Goal: Information Seeking & Learning: Learn about a topic

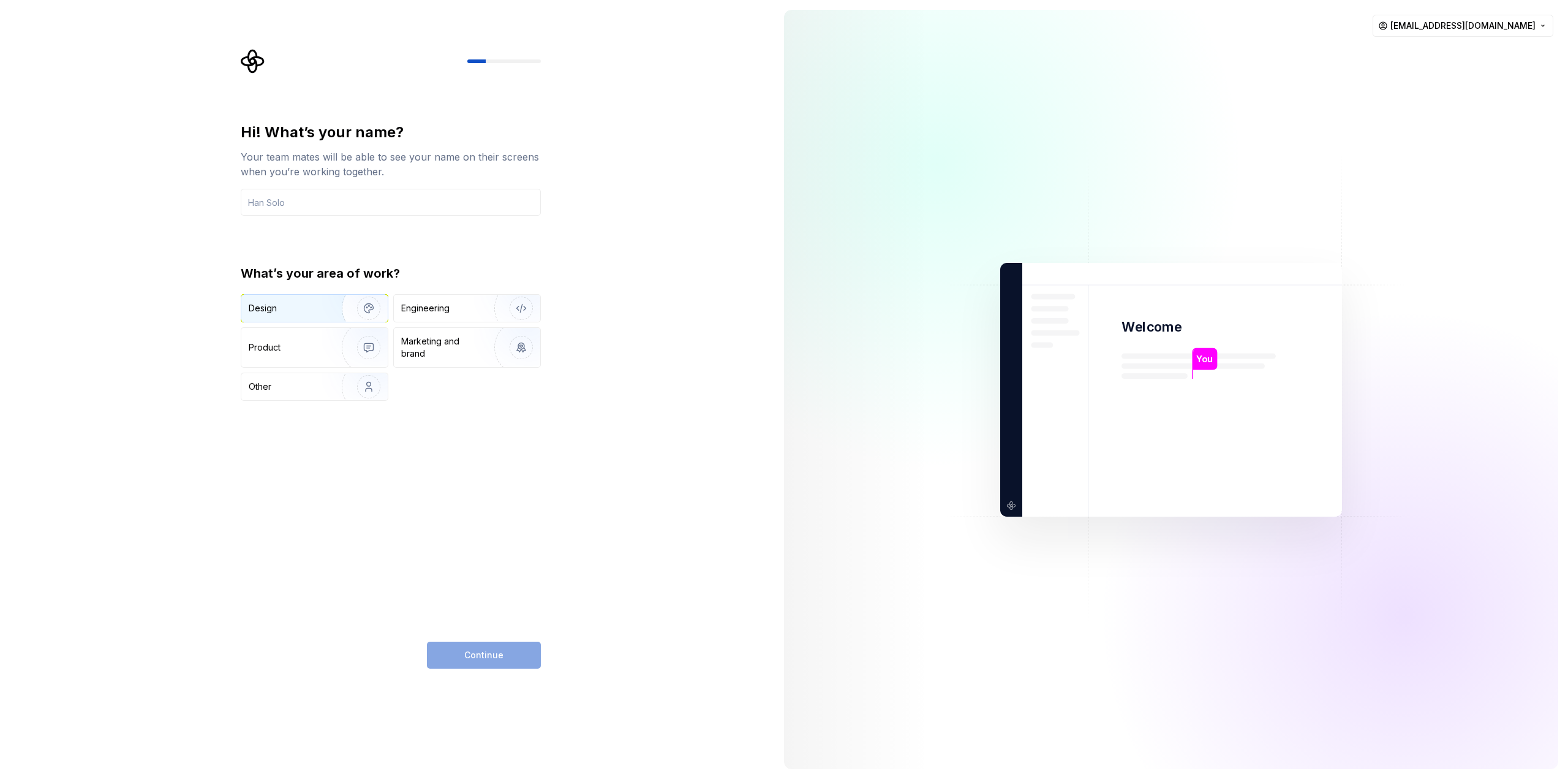
click at [306, 309] on div "Design" at bounding box center [287, 308] width 77 height 12
click at [321, 353] on div "Product" at bounding box center [289, 348] width 81 height 12
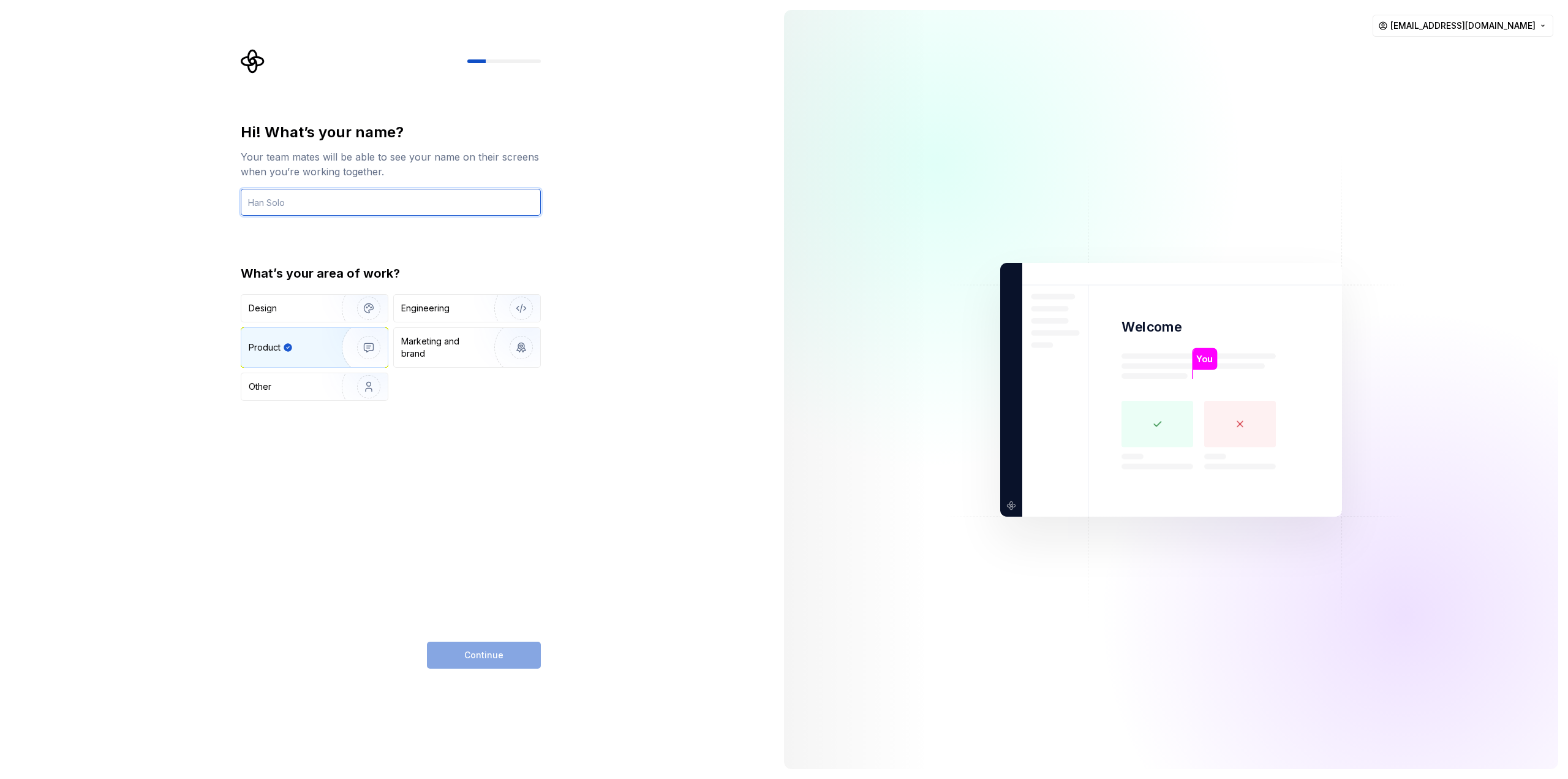
click at [303, 204] on input "text" at bounding box center [390, 202] width 300 height 27
type input "Sanjana"
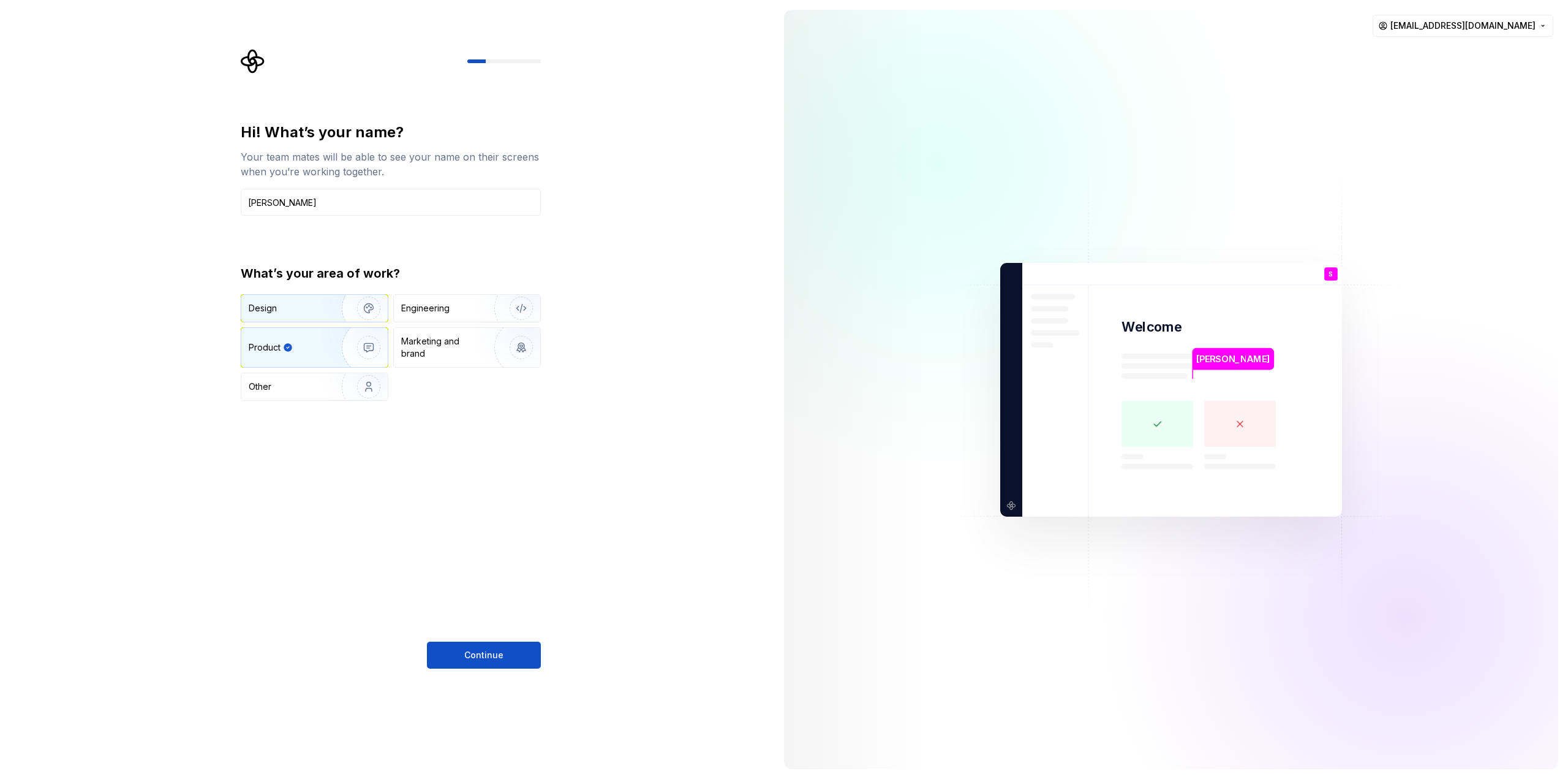
click at [282, 314] on div "Design" at bounding box center [287, 308] width 77 height 12
click at [463, 654] on button "Continue" at bounding box center [484, 655] width 114 height 27
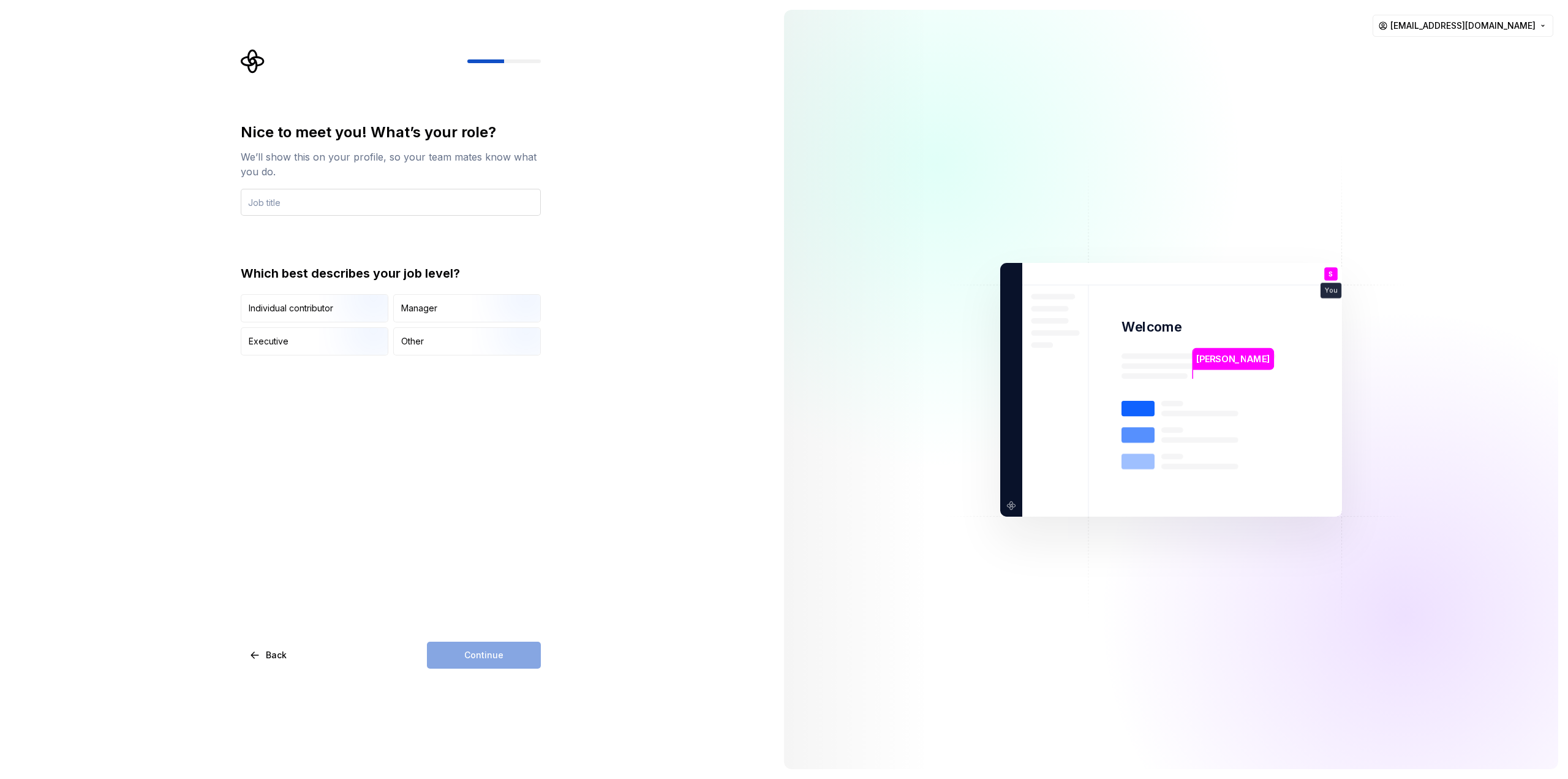
click at [263, 200] on input "text" at bounding box center [390, 202] width 300 height 27
type input "UI UX designer"
click at [317, 312] on div "Individual contributor" at bounding box center [291, 308] width 85 height 12
click at [466, 656] on span "Continue" at bounding box center [484, 655] width 39 height 12
click at [269, 299] on div "Just me" at bounding box center [273, 300] width 31 height 12
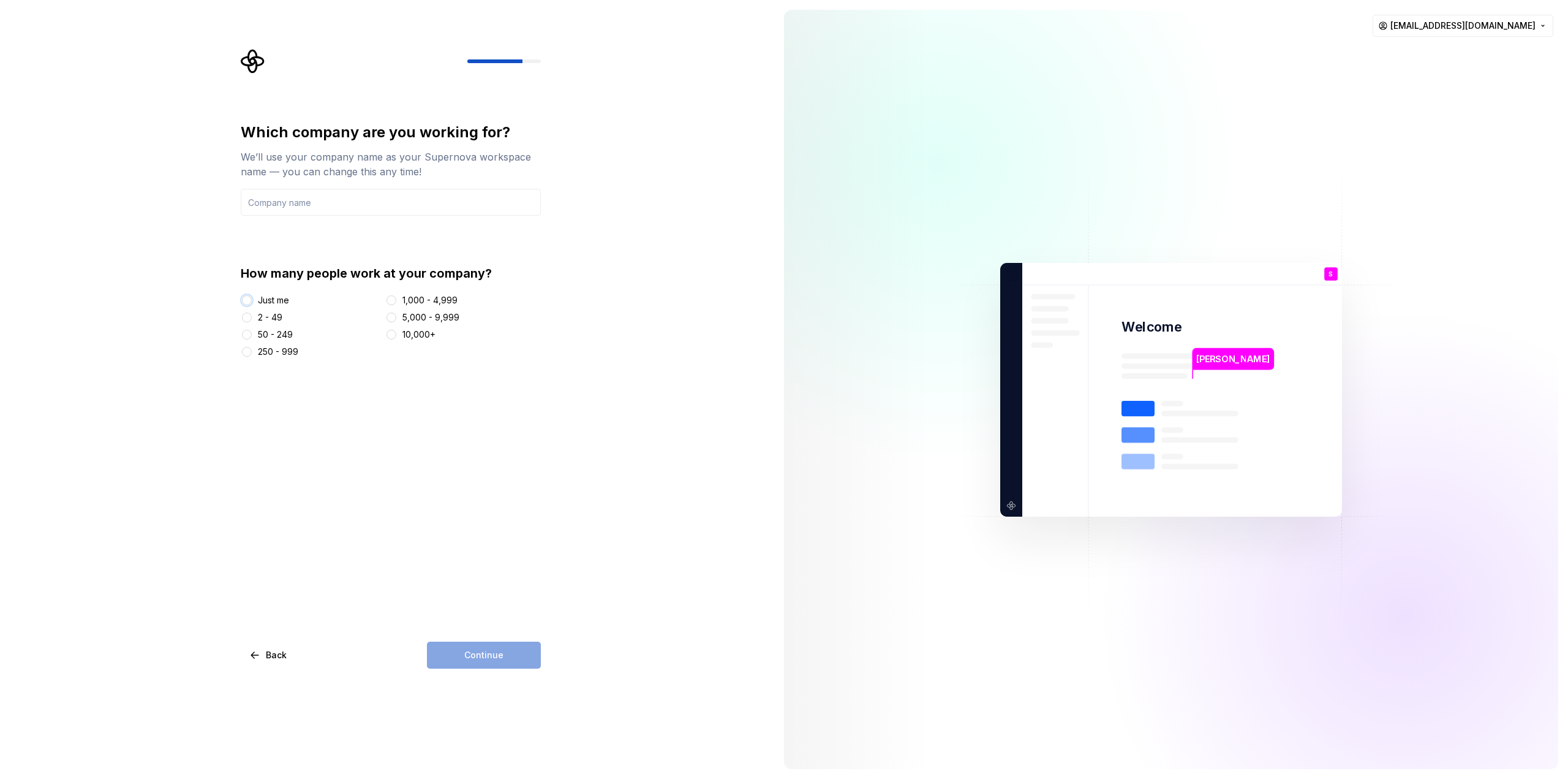
click at [252, 299] on button "Just me" at bounding box center [247, 300] width 9 height 9
click at [475, 673] on div "Which company are you working for? We’ll use your company name as your Supernov…" at bounding box center [387, 389] width 774 height 779
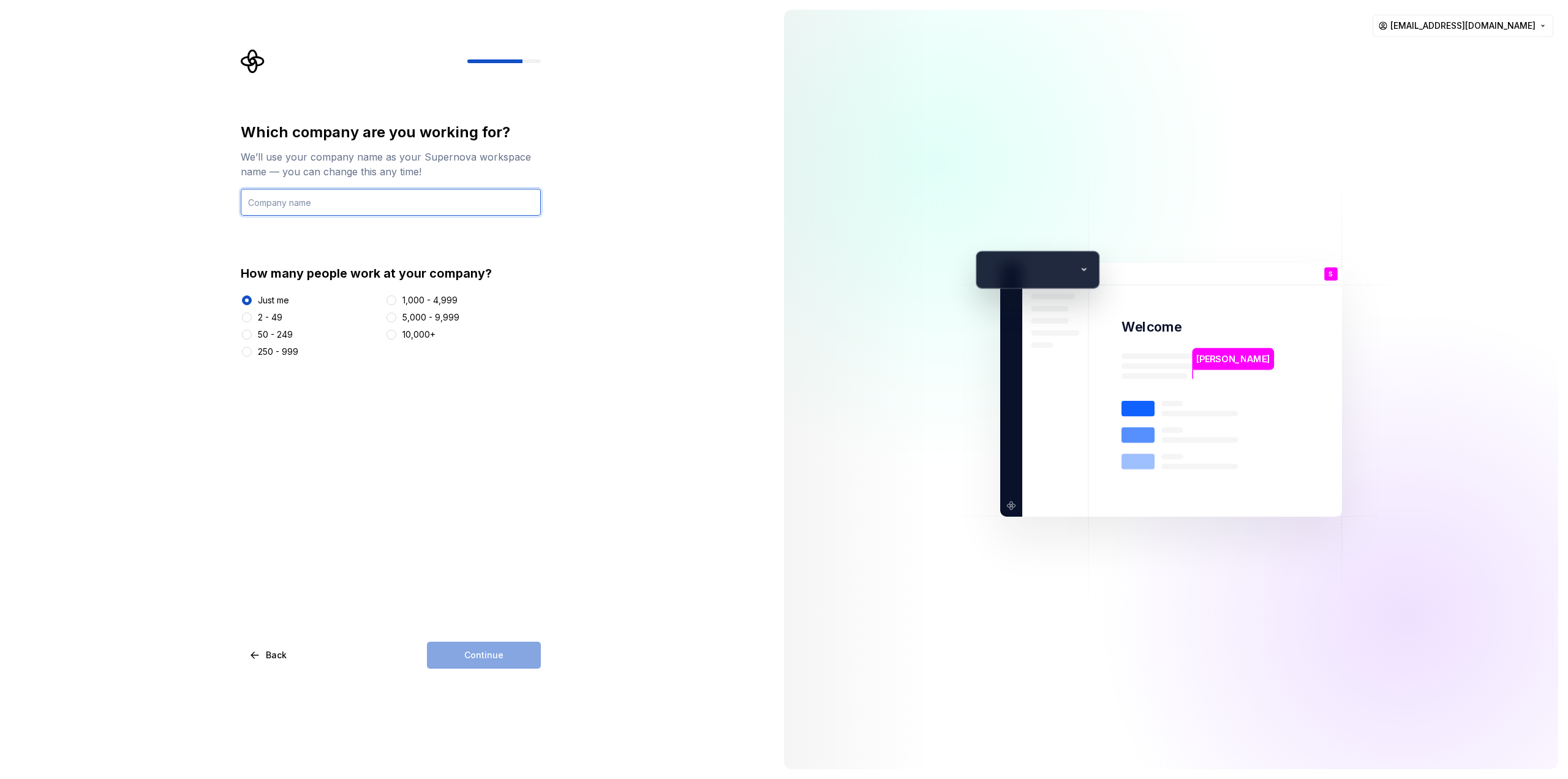
click at [310, 196] on input "text" at bounding box center [390, 202] width 300 height 27
type input "I"
type input "NEXGEN"
click at [504, 658] on button "Continue" at bounding box center [484, 655] width 114 height 27
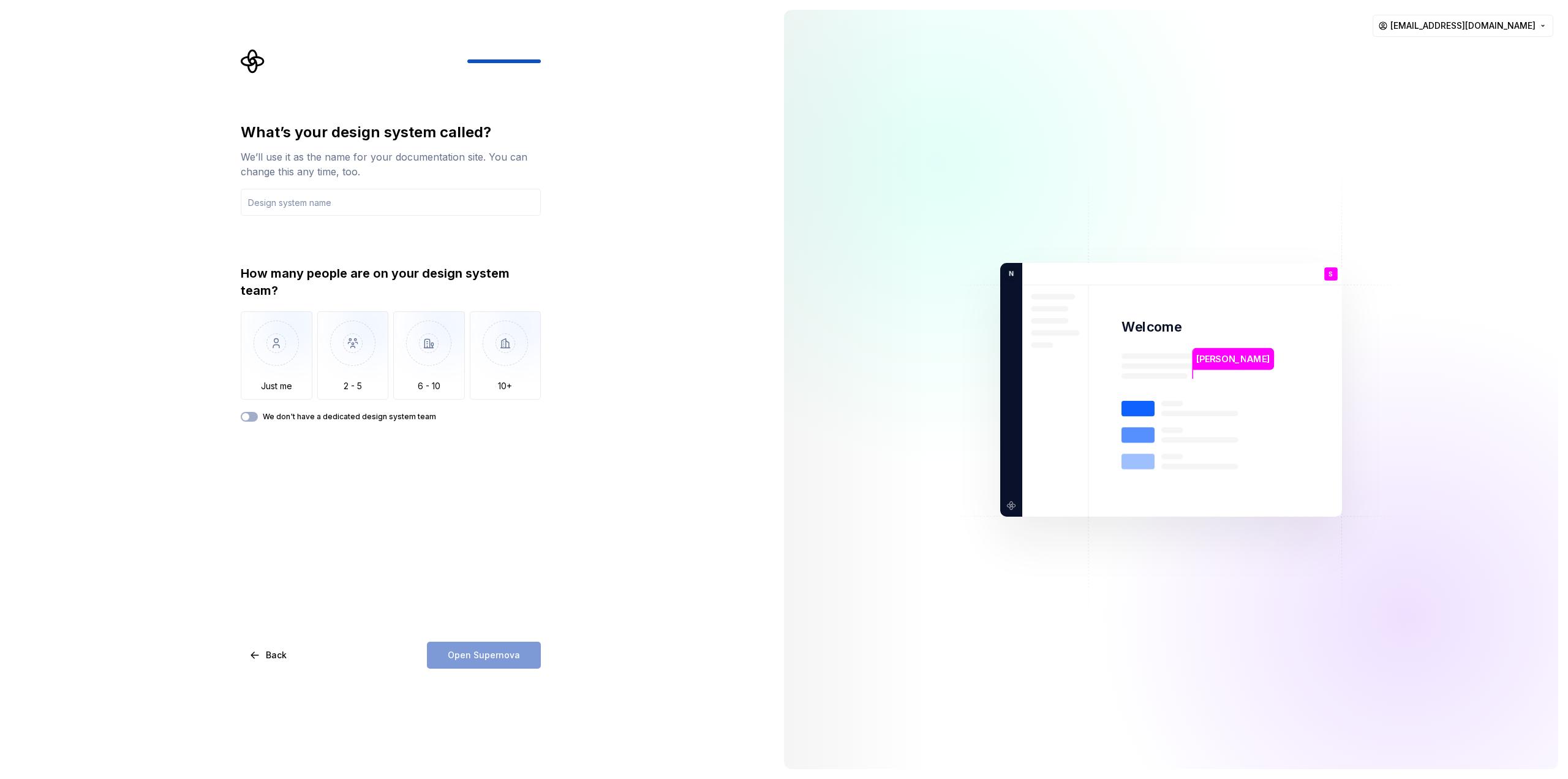
click at [504, 658] on div "Open Supernova" at bounding box center [484, 655] width 114 height 27
click at [364, 205] on input "text" at bounding box center [390, 202] width 300 height 27
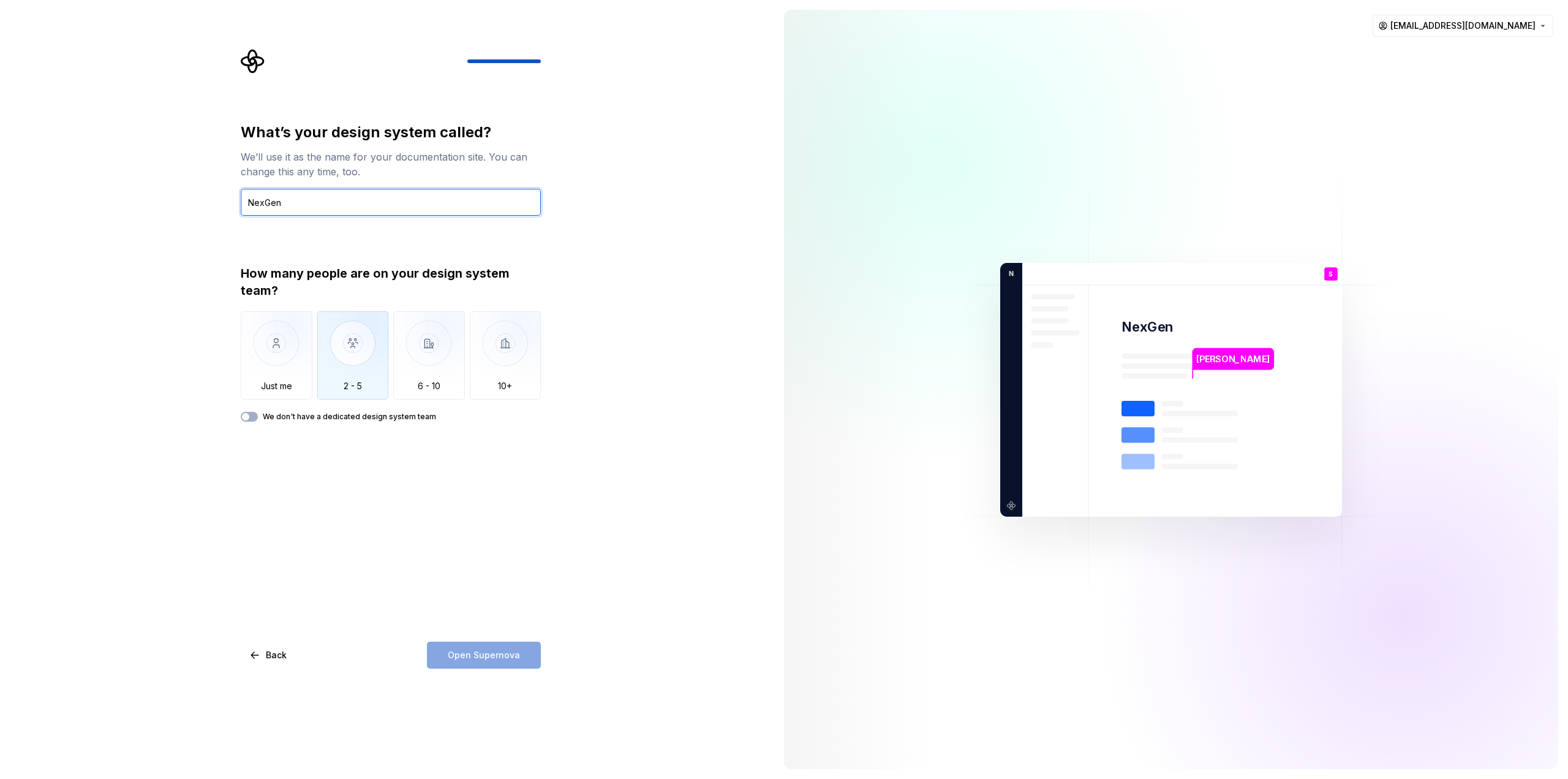
type input "NexGen"
click at [329, 372] on img "button" at bounding box center [353, 352] width 72 height 82
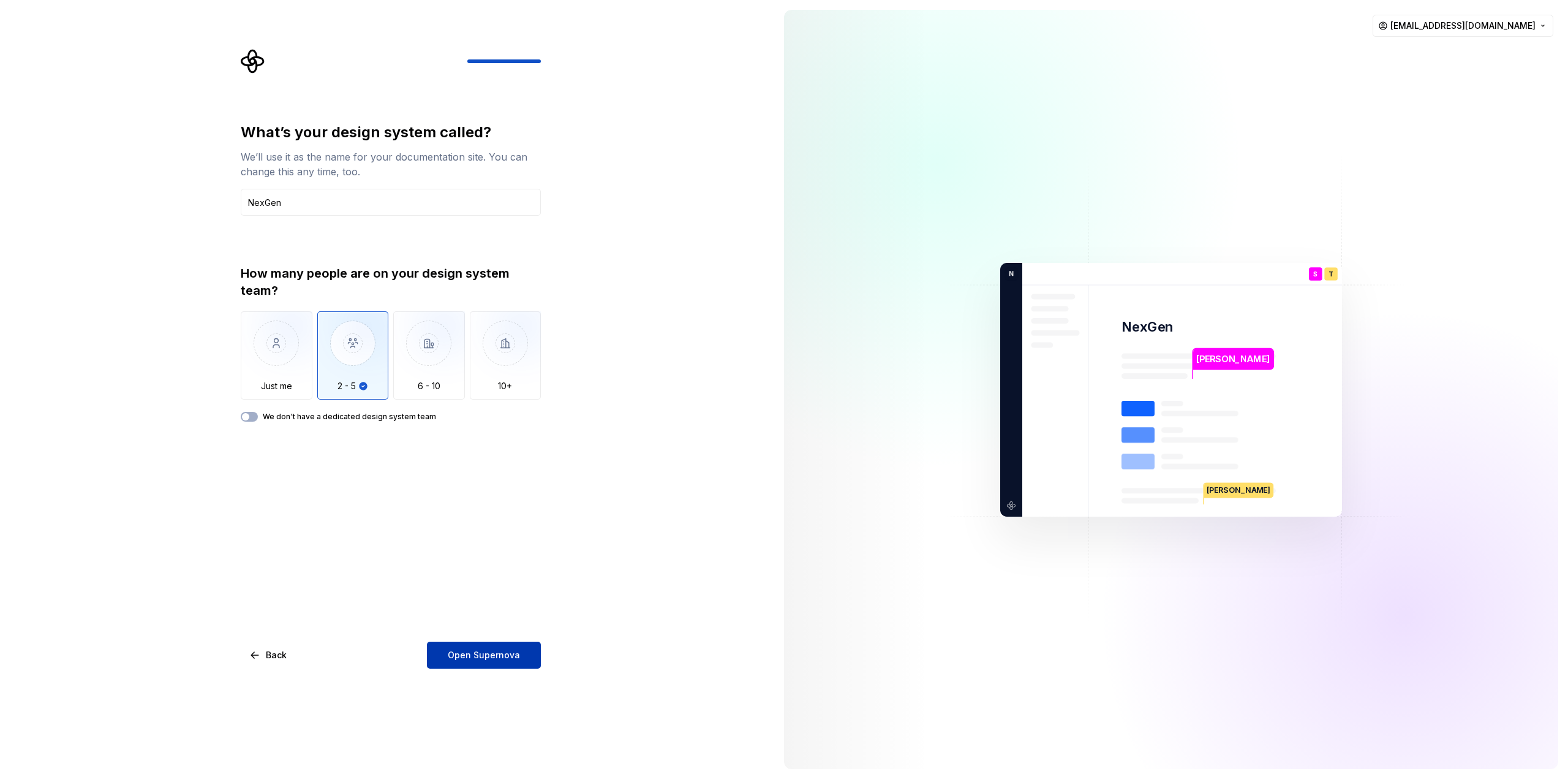
click at [495, 664] on button "Open Supernova" at bounding box center [484, 655] width 114 height 27
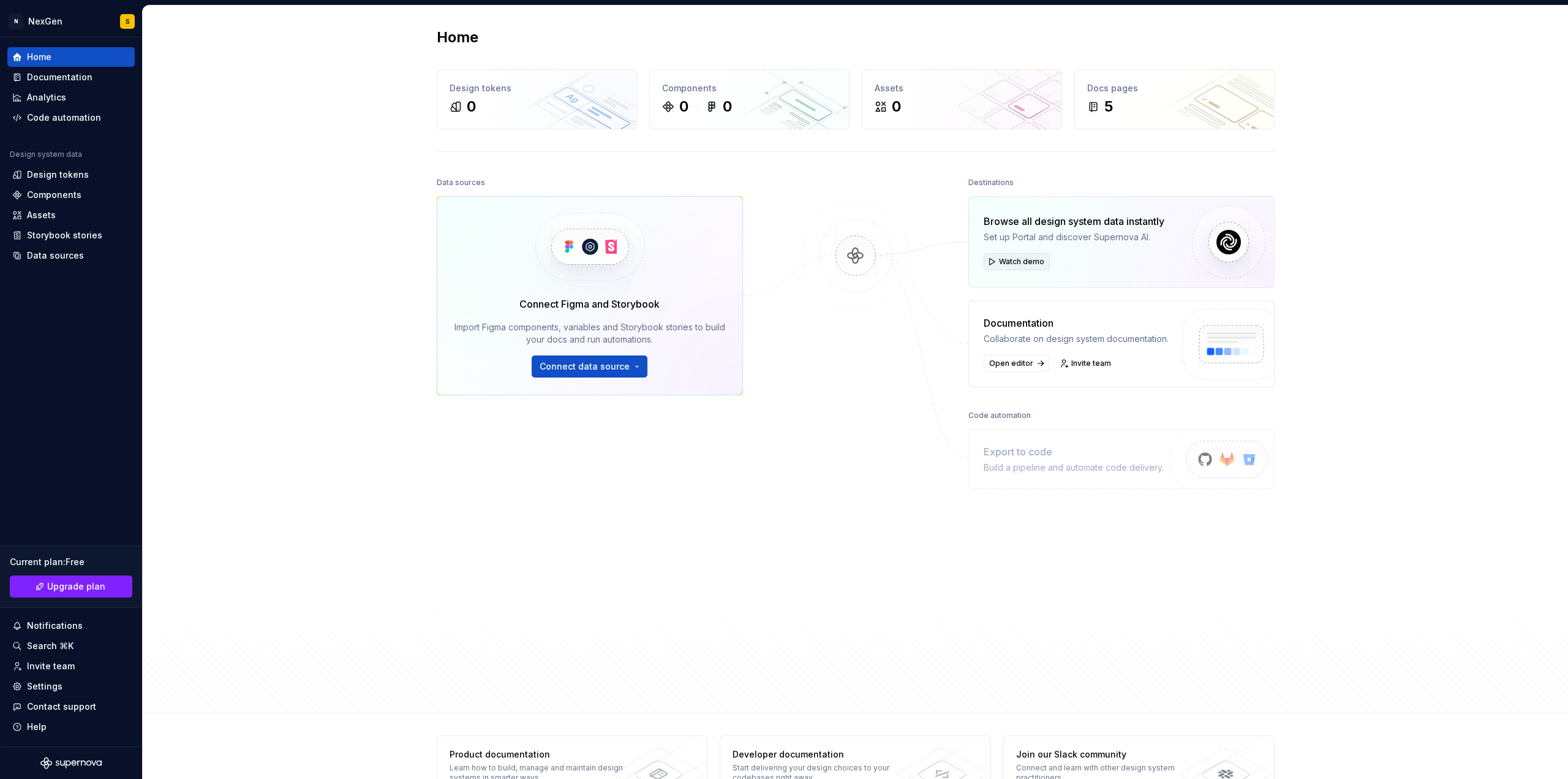
click at [1008, 265] on span "Watch demo" at bounding box center [1021, 261] width 45 height 9
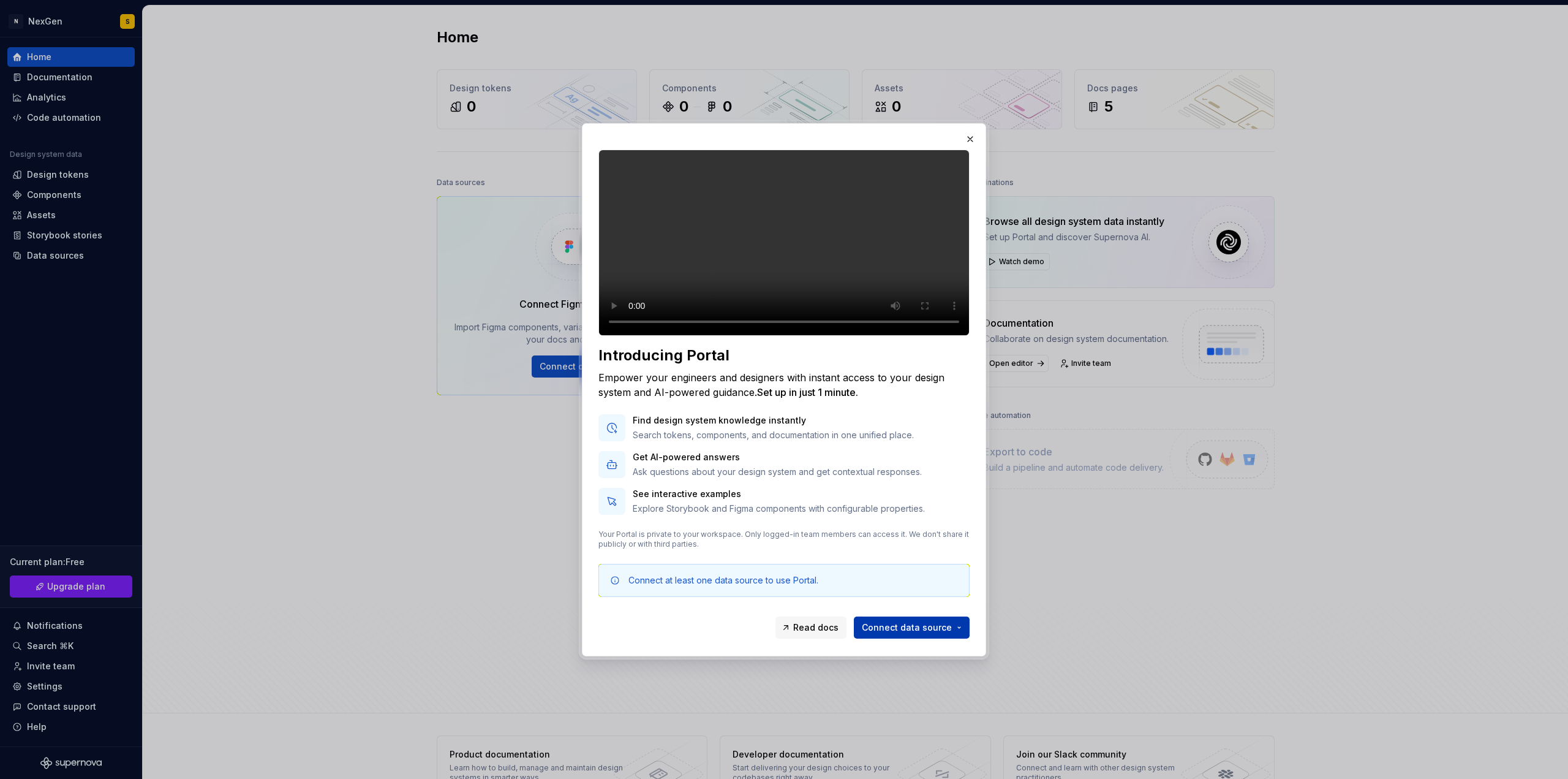
click at [892, 639] on button "Connect data source" at bounding box center [911, 627] width 116 height 22
click at [943, 606] on div "Figma Variables Plugin" at bounding box center [930, 612] width 98 height 12
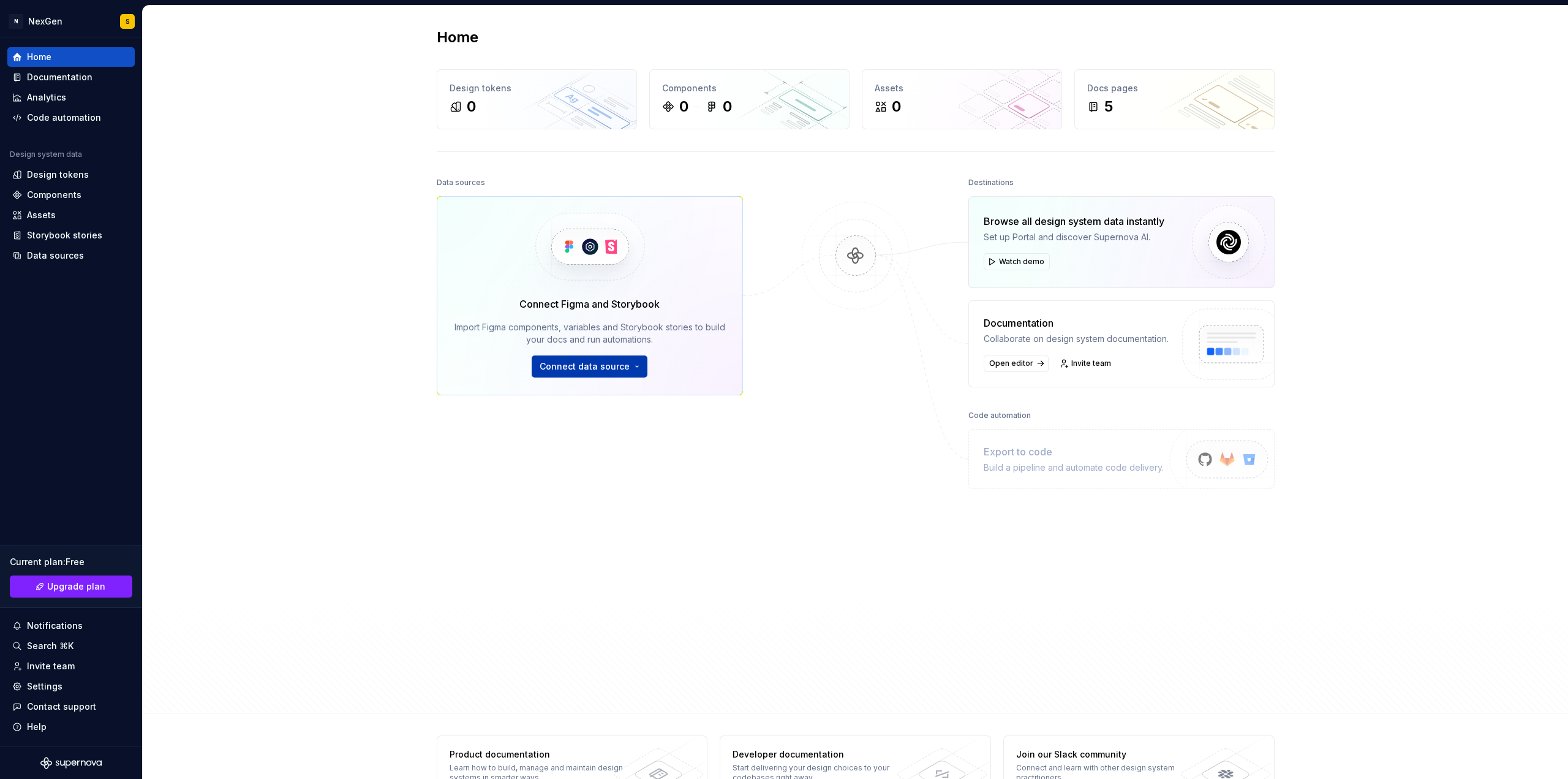
click at [625, 364] on button "Connect data source" at bounding box center [590, 367] width 116 height 22
click at [1019, 366] on span "Open editor" at bounding box center [1011, 363] width 44 height 9
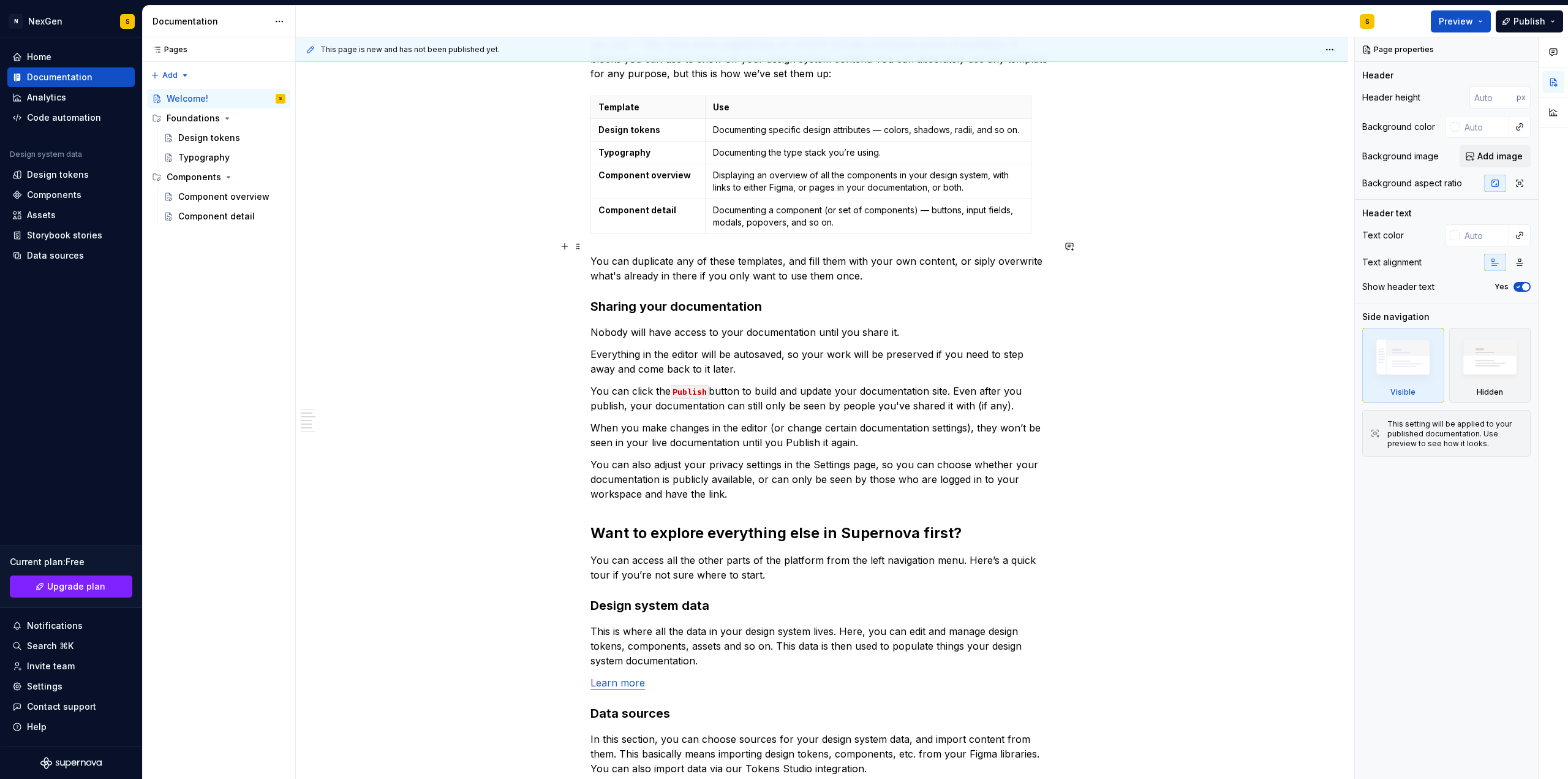
scroll to position [510, 0]
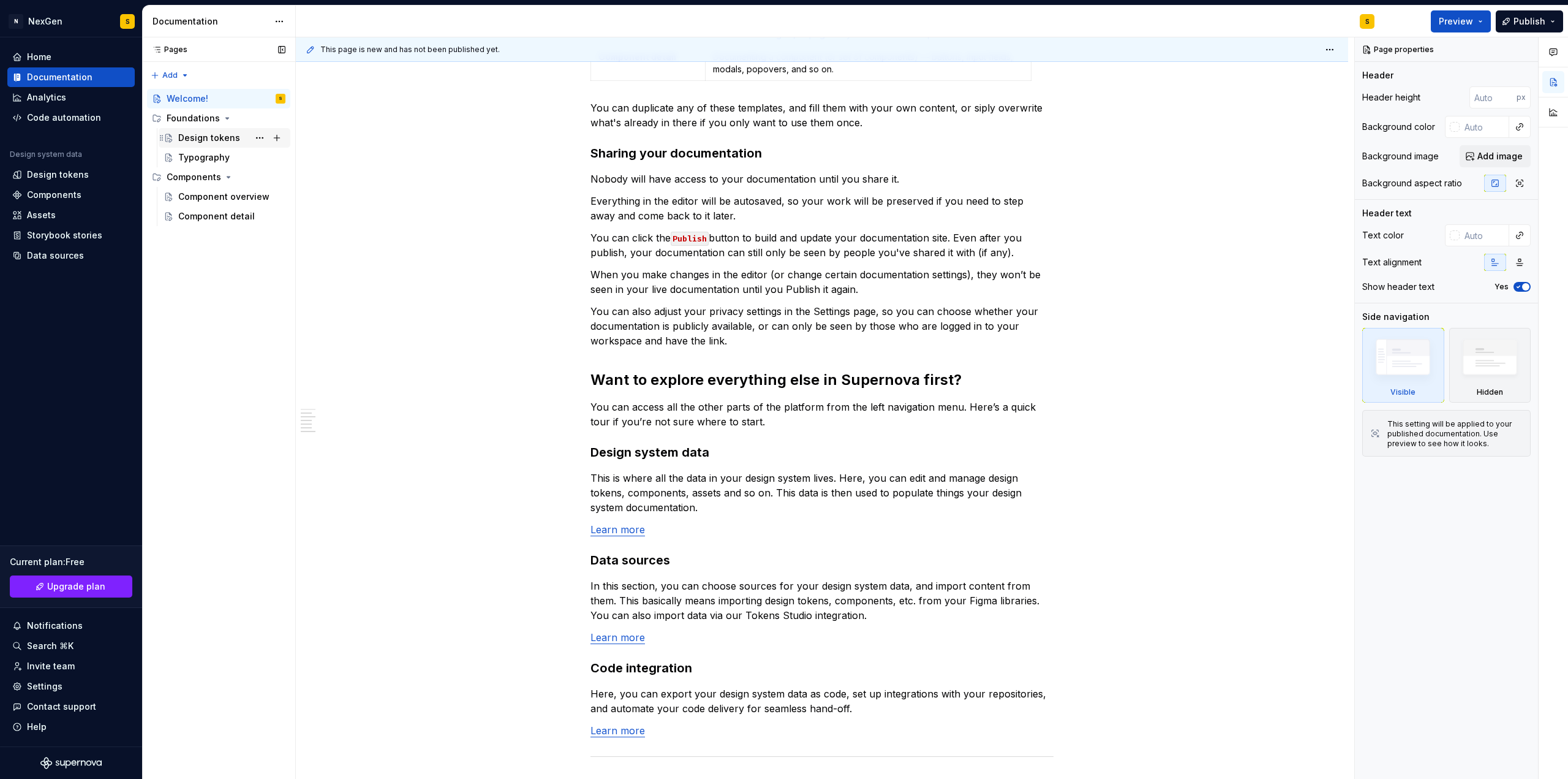
click at [206, 139] on div "Design tokens" at bounding box center [209, 137] width 62 height 12
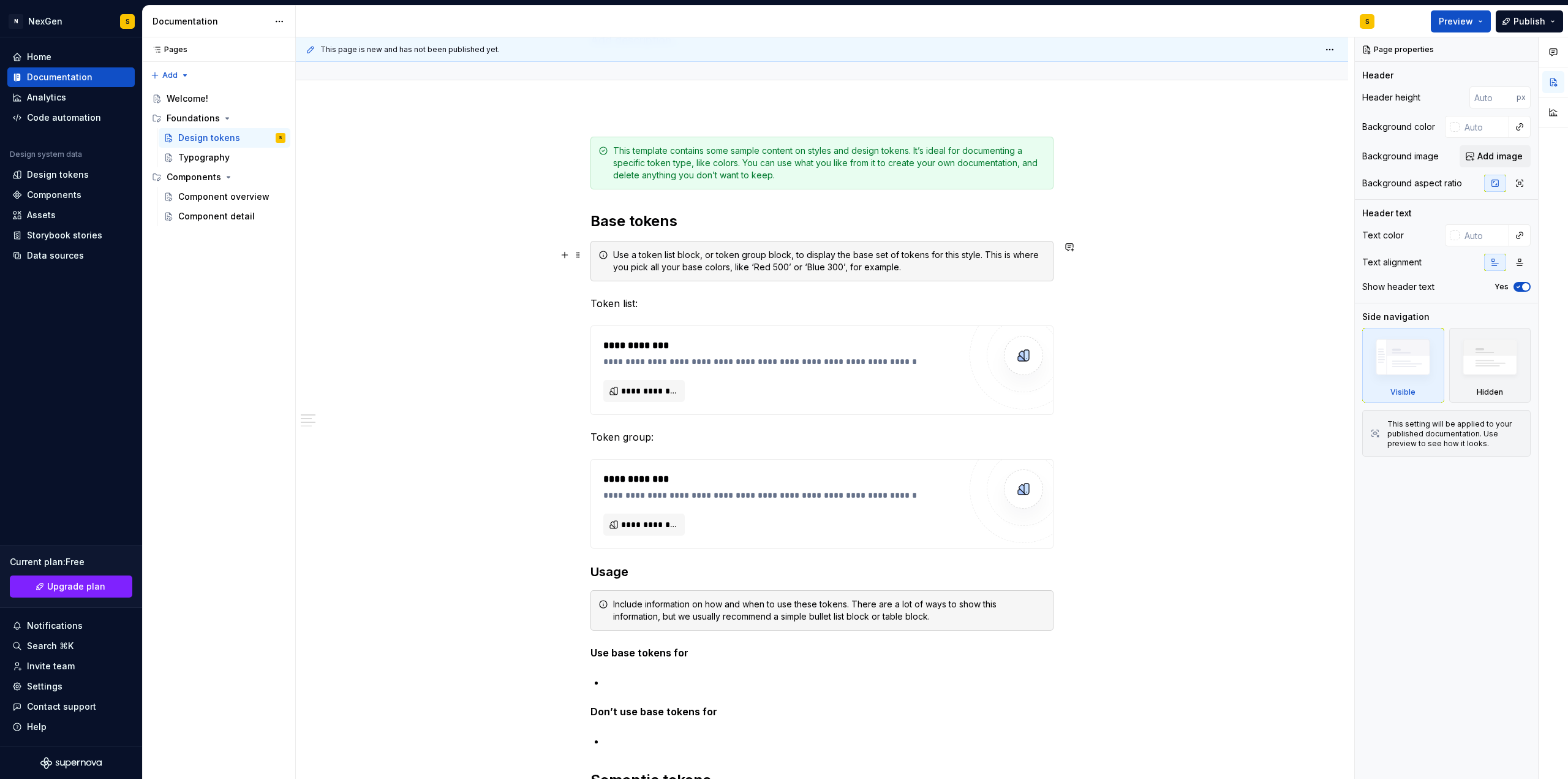
scroll to position [204, 0]
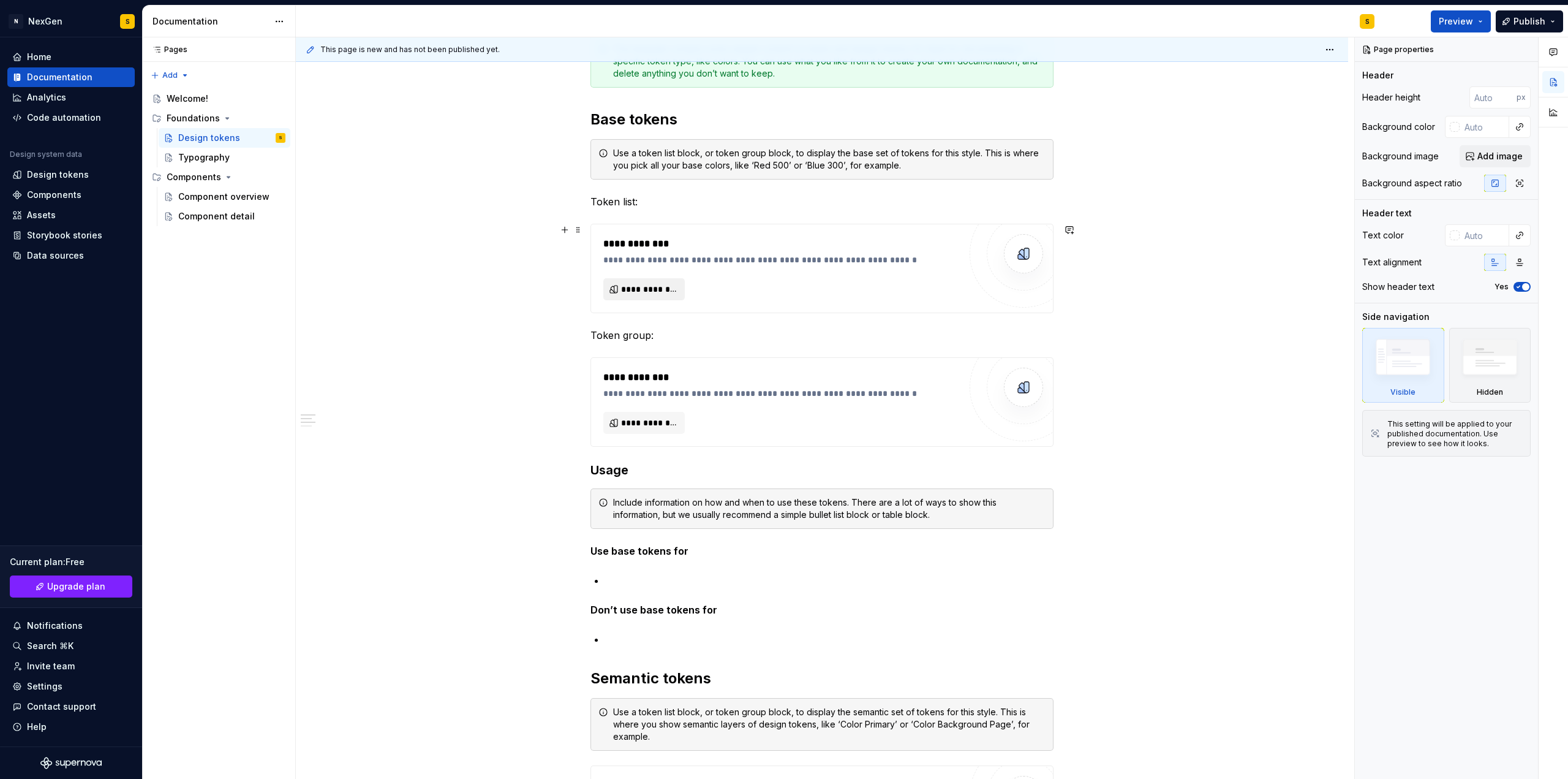
click at [655, 291] on span "**********" at bounding box center [649, 289] width 55 height 12
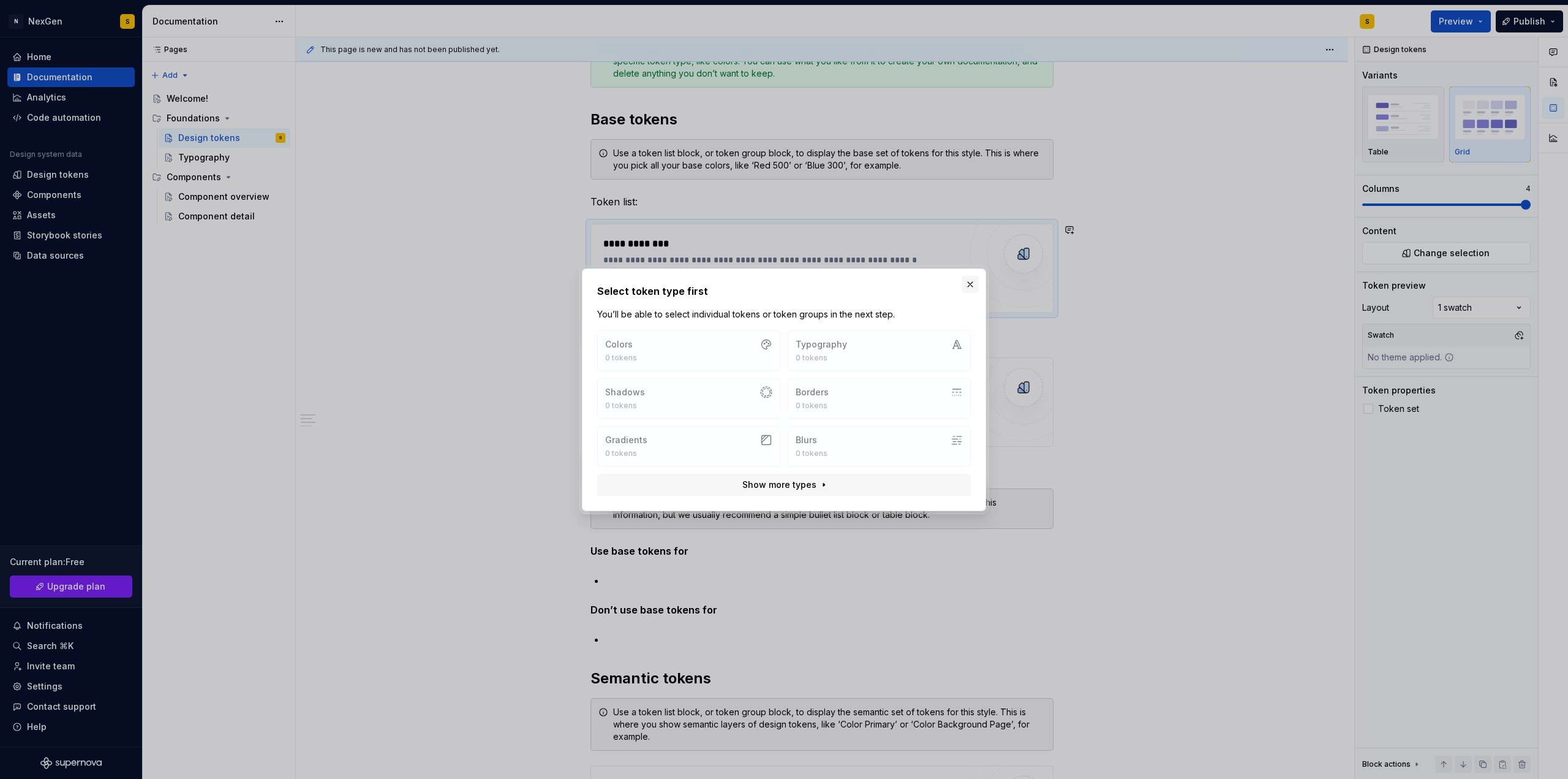
click at [970, 278] on button "button" at bounding box center [970, 285] width 18 height 18
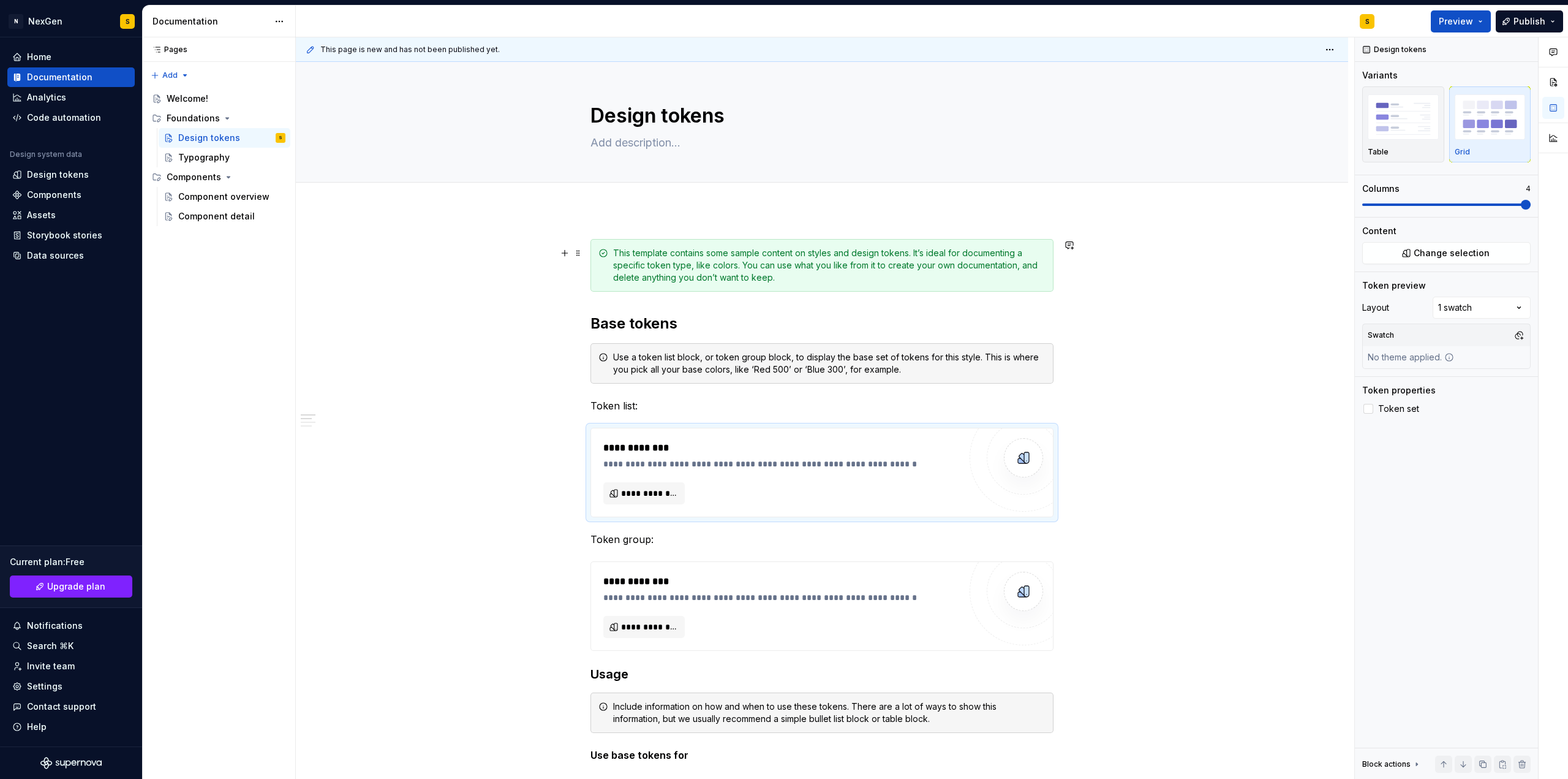
scroll to position [102, 0]
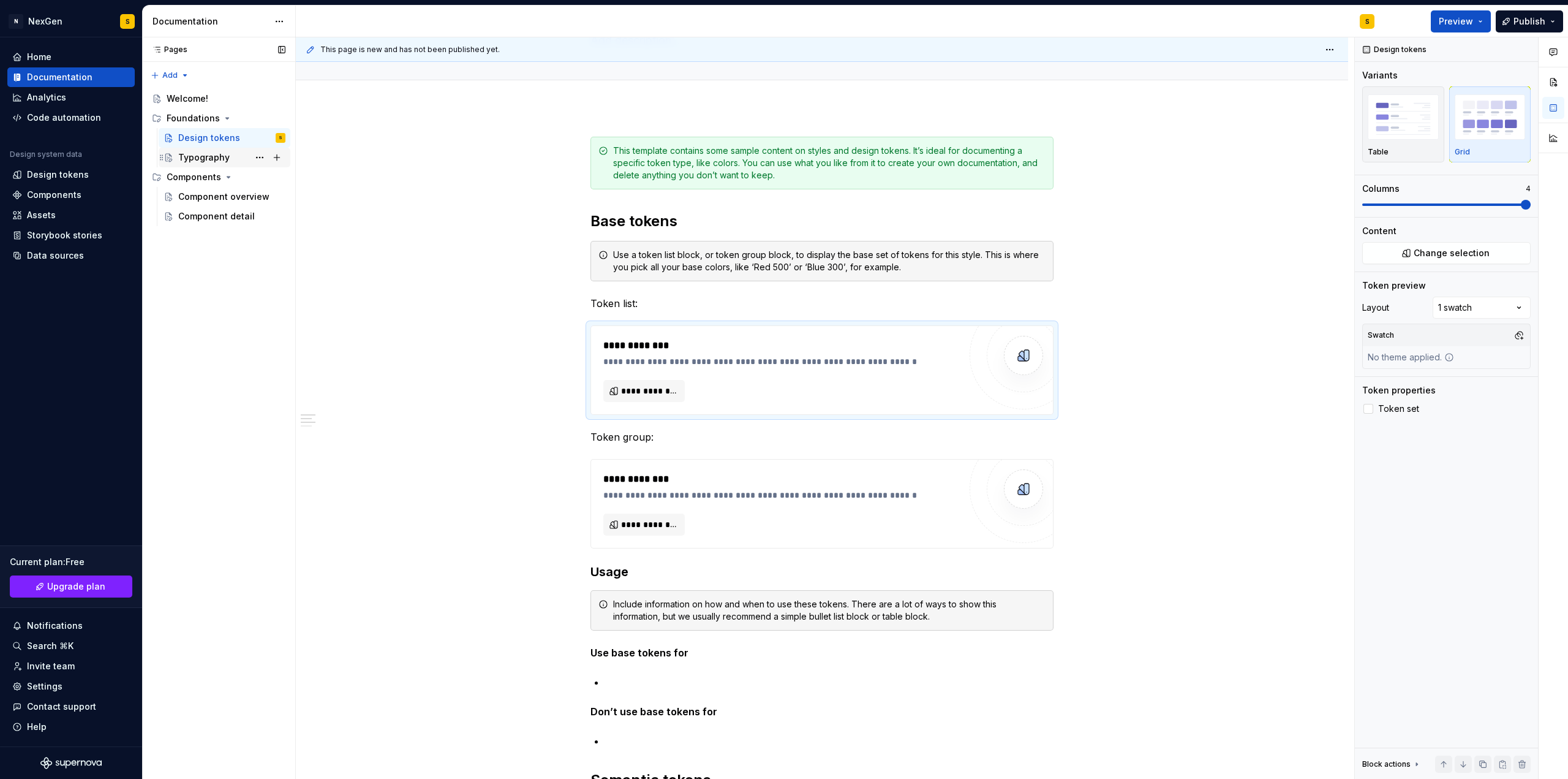
click at [208, 164] on div "Typography" at bounding box center [231, 158] width 107 height 18
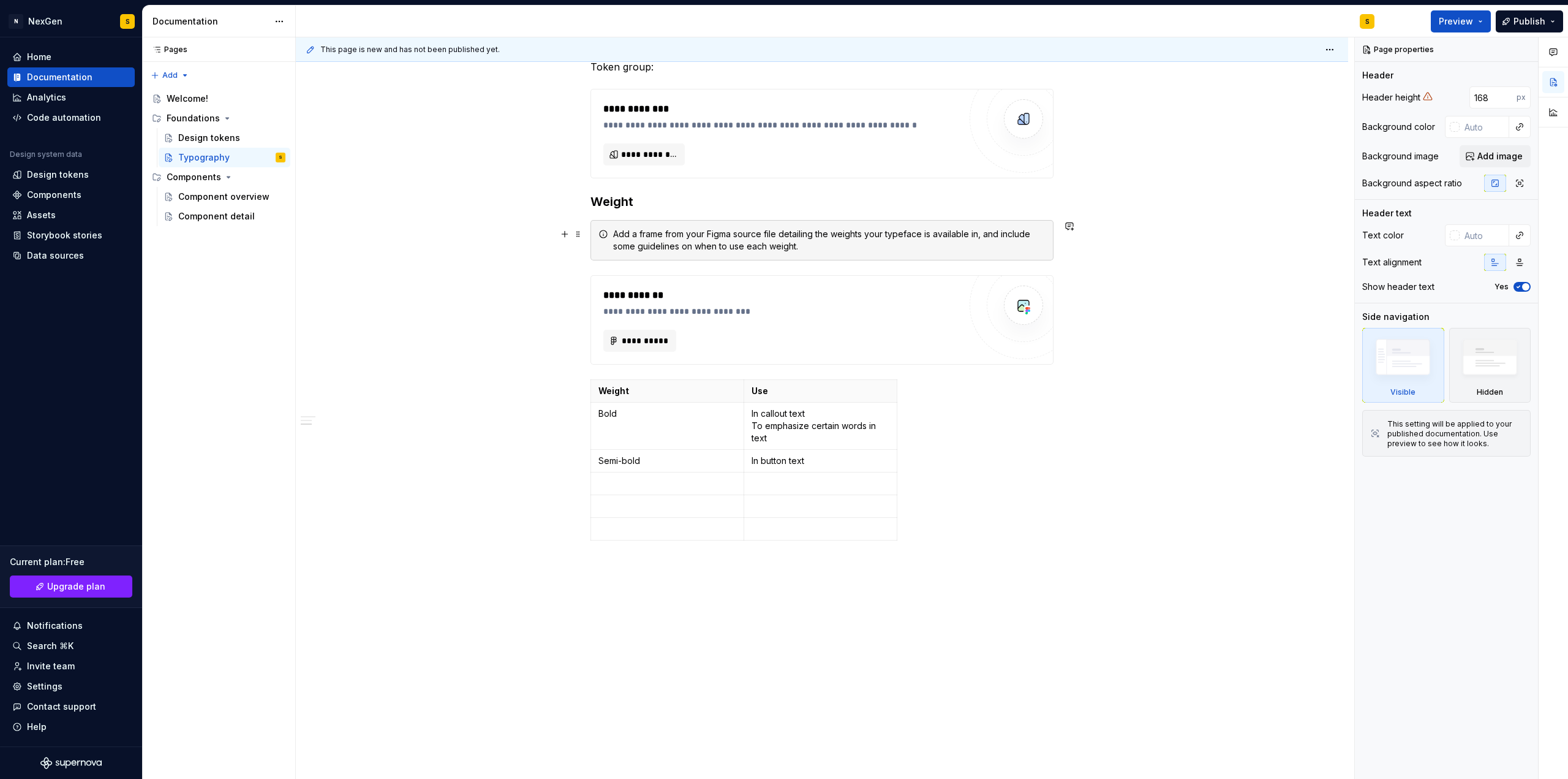
scroll to position [680, 0]
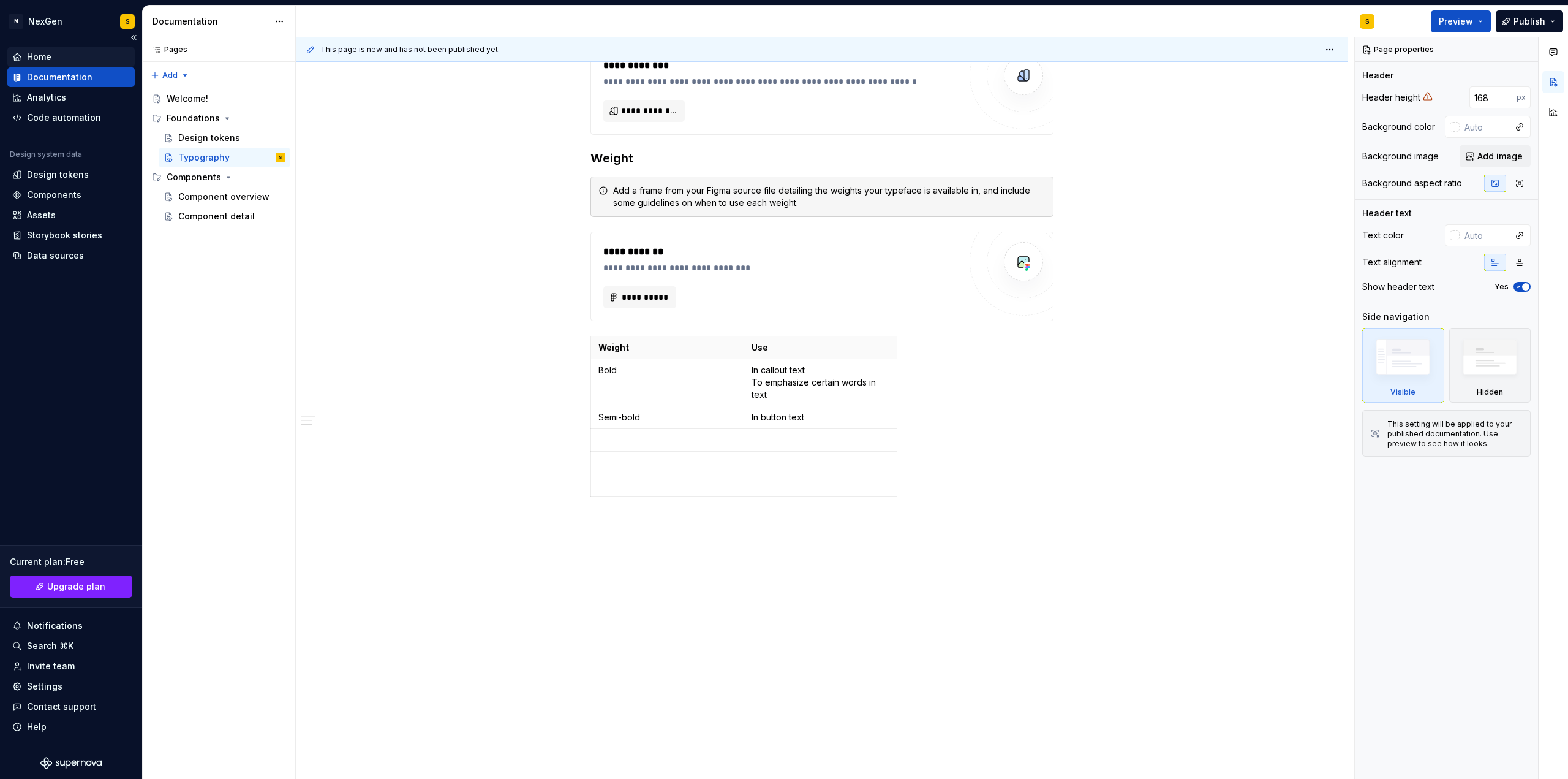
type textarea "*"
click at [57, 53] on div "Home" at bounding box center [71, 57] width 117 height 12
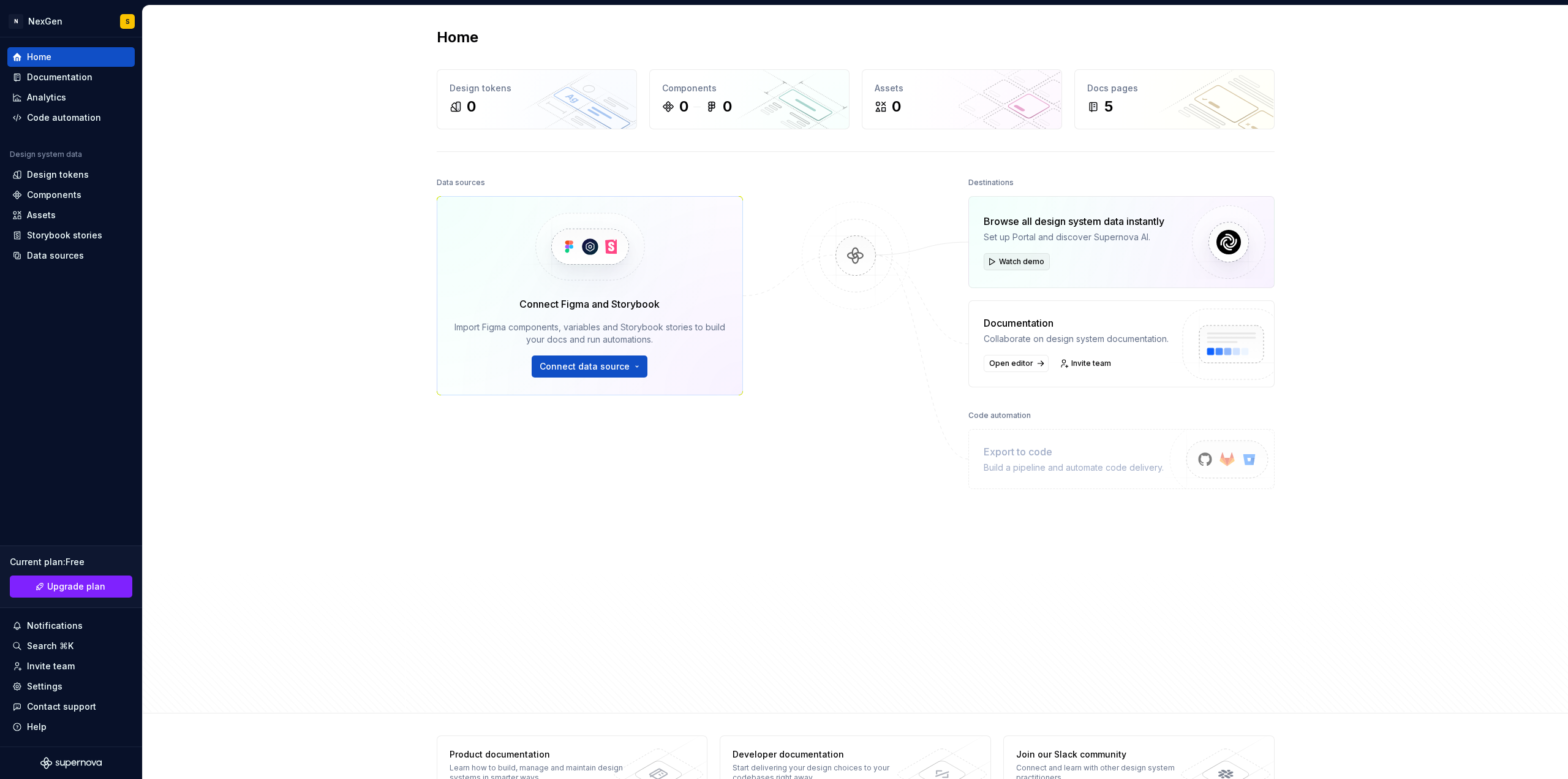
click at [1016, 266] on button "Watch demo" at bounding box center [1016, 262] width 66 height 18
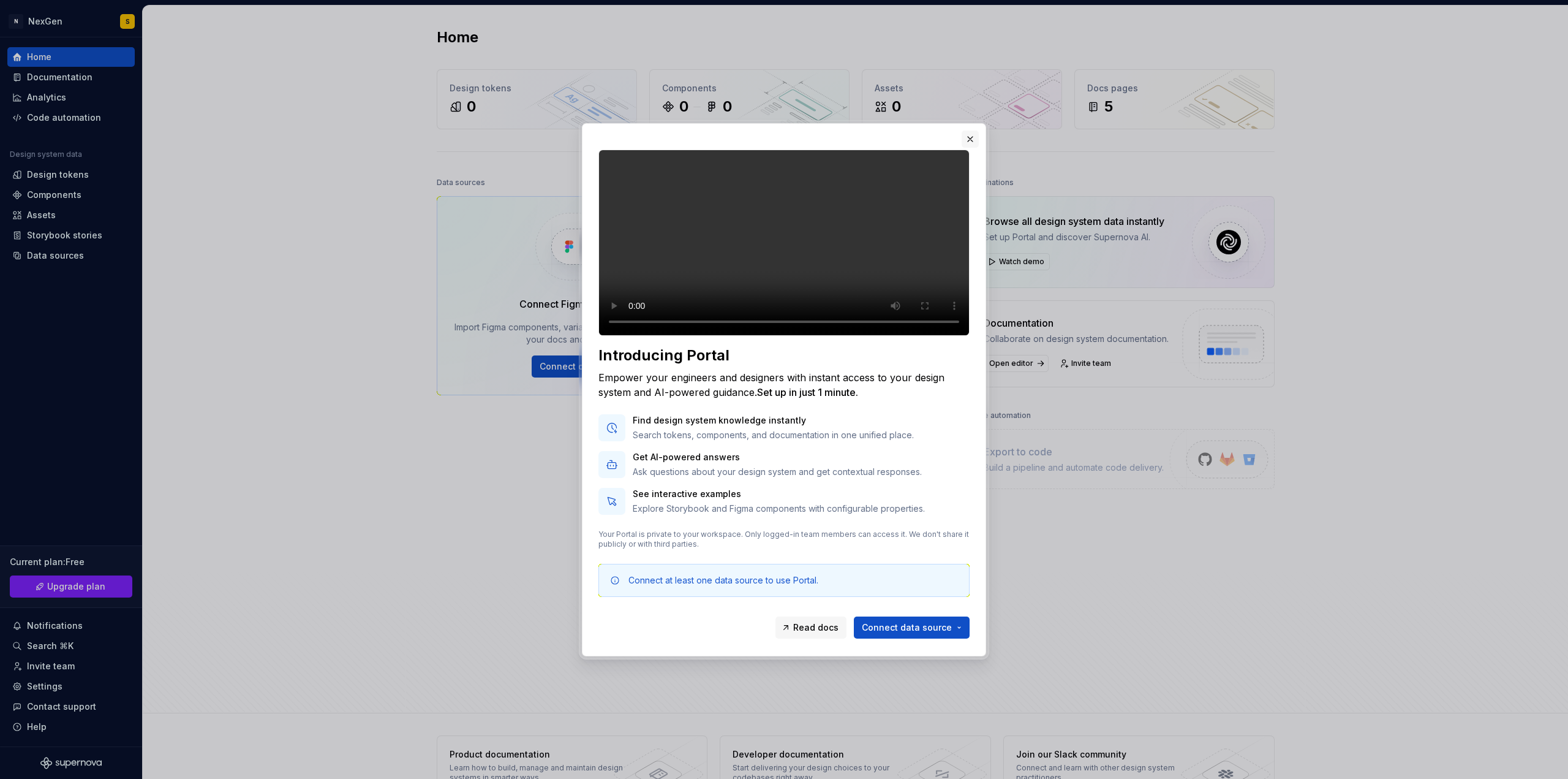
click at [965, 131] on button "button" at bounding box center [970, 139] width 18 height 18
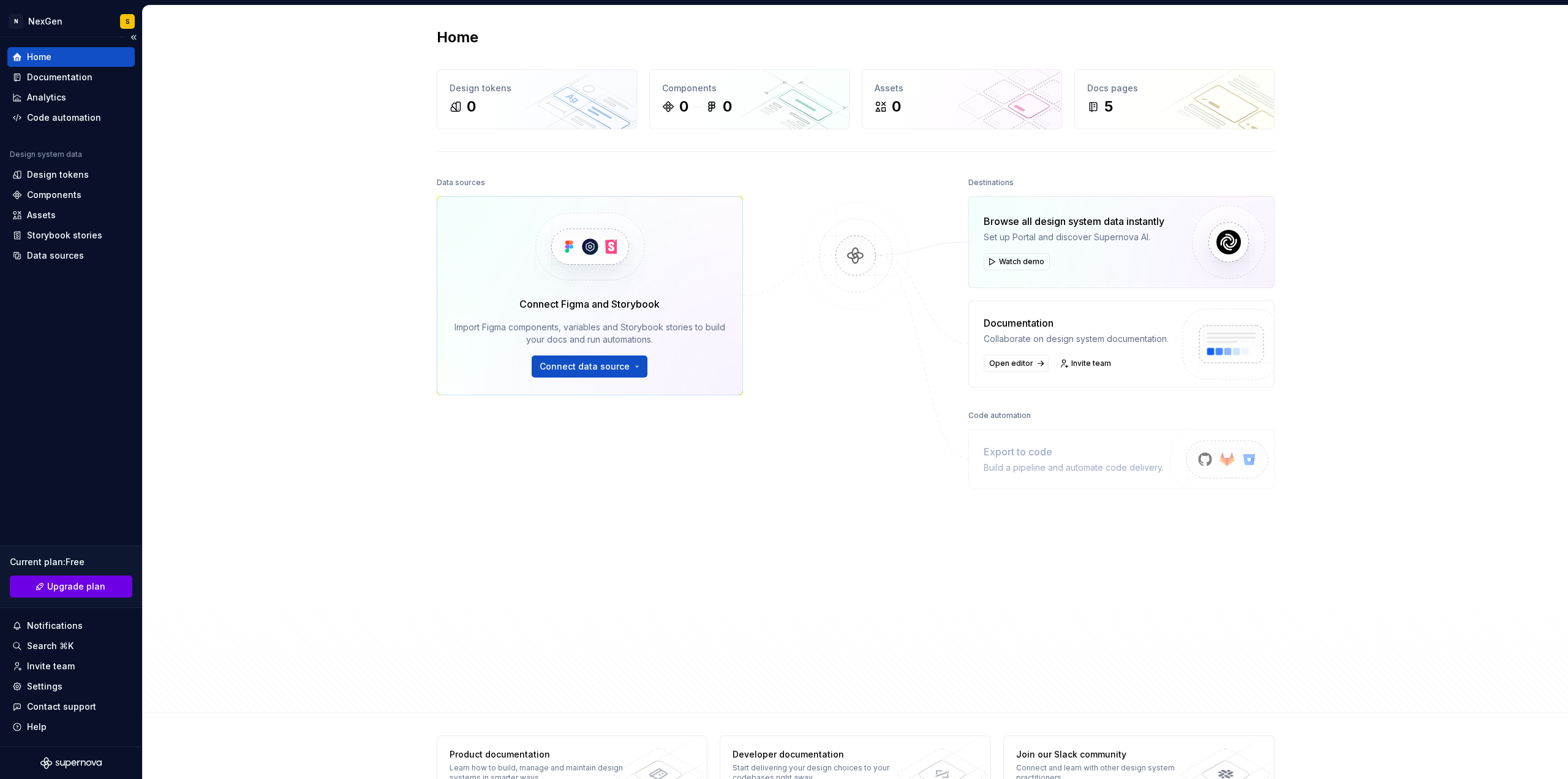
click at [93, 588] on span "Upgrade plan" at bounding box center [77, 586] width 58 height 12
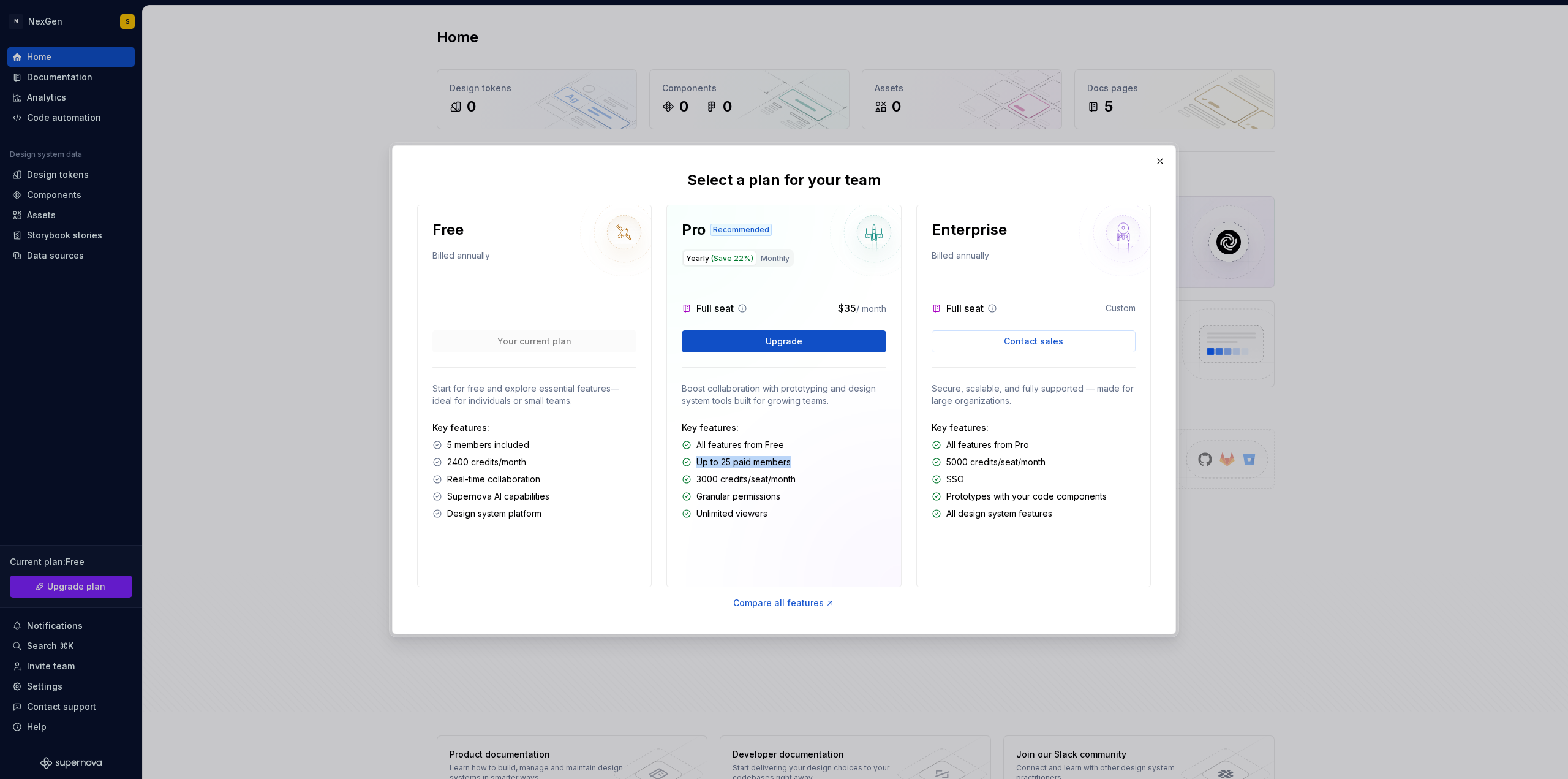
drag, startPoint x: 695, startPoint y: 462, endPoint x: 798, endPoint y: 470, distance: 103.3
click at [798, 470] on div "Key features: All features from Free Up to 25 paid members 3000 credits/seat/mo…" at bounding box center [783, 470] width 204 height 98
click at [1156, 160] on button "button" at bounding box center [1160, 161] width 18 height 18
